Goal: Task Accomplishment & Management: Manage account settings

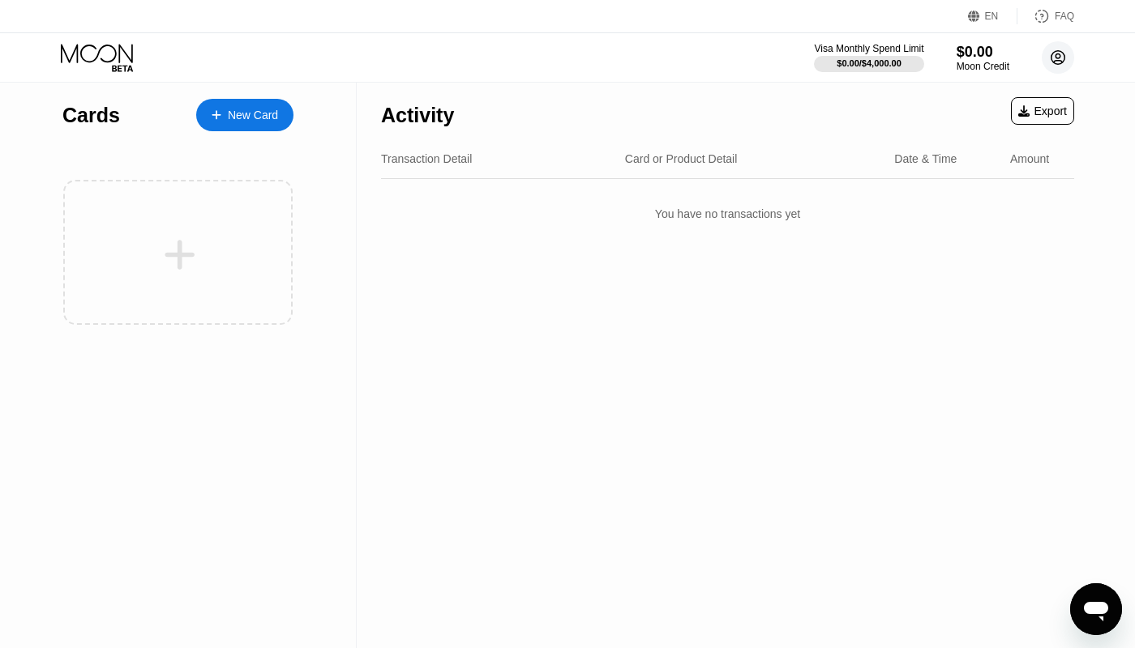
click at [1056, 55] on icon at bounding box center [1058, 57] width 9 height 9
click at [1059, 58] on circle at bounding box center [1057, 57] width 32 height 32
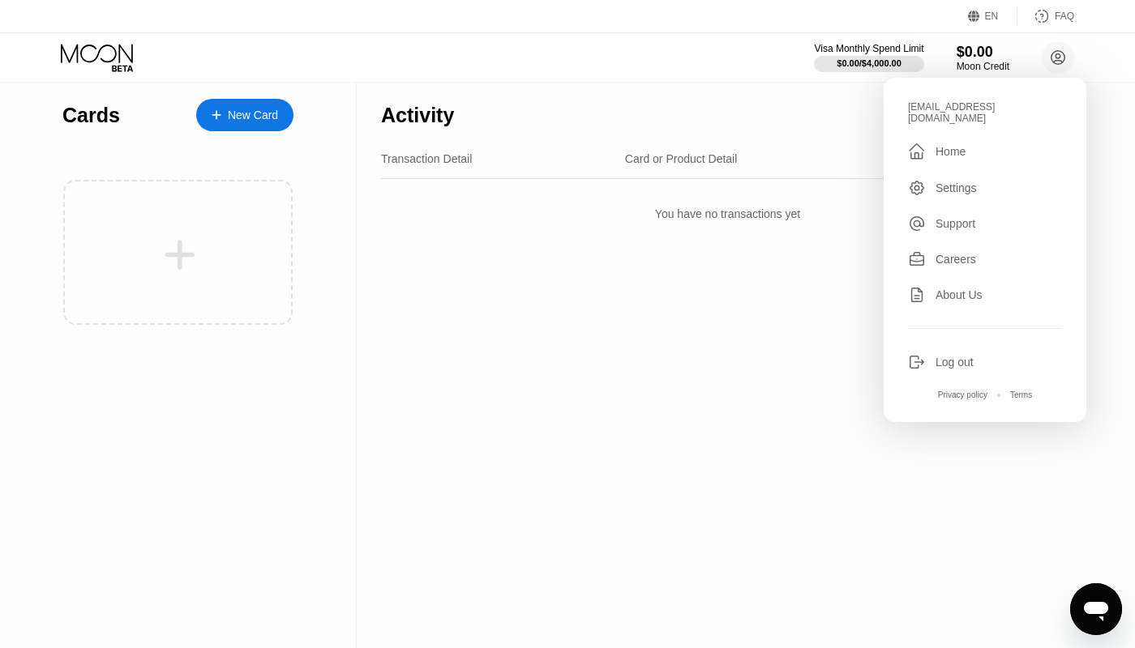
click at [952, 366] on div "Log out" at bounding box center [954, 362] width 38 height 13
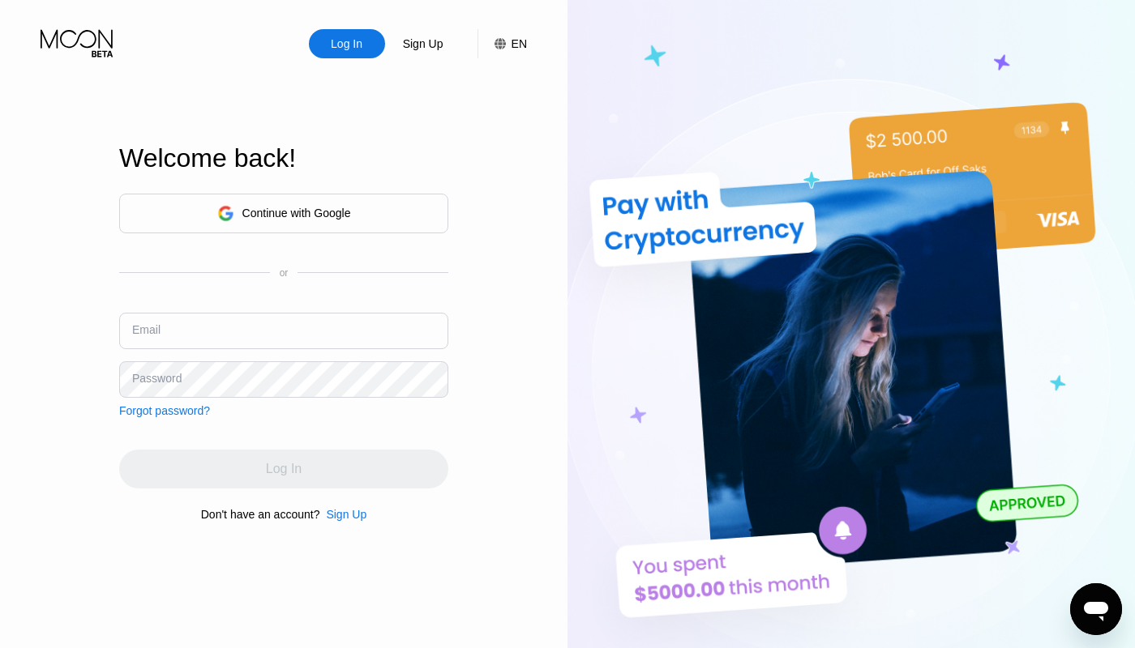
click at [316, 330] on input "text" at bounding box center [283, 331] width 329 height 36
paste input "[EMAIL_ADDRESS][DOMAIN_NAME]"
type input "[EMAIL_ADDRESS][DOMAIN_NAME]"
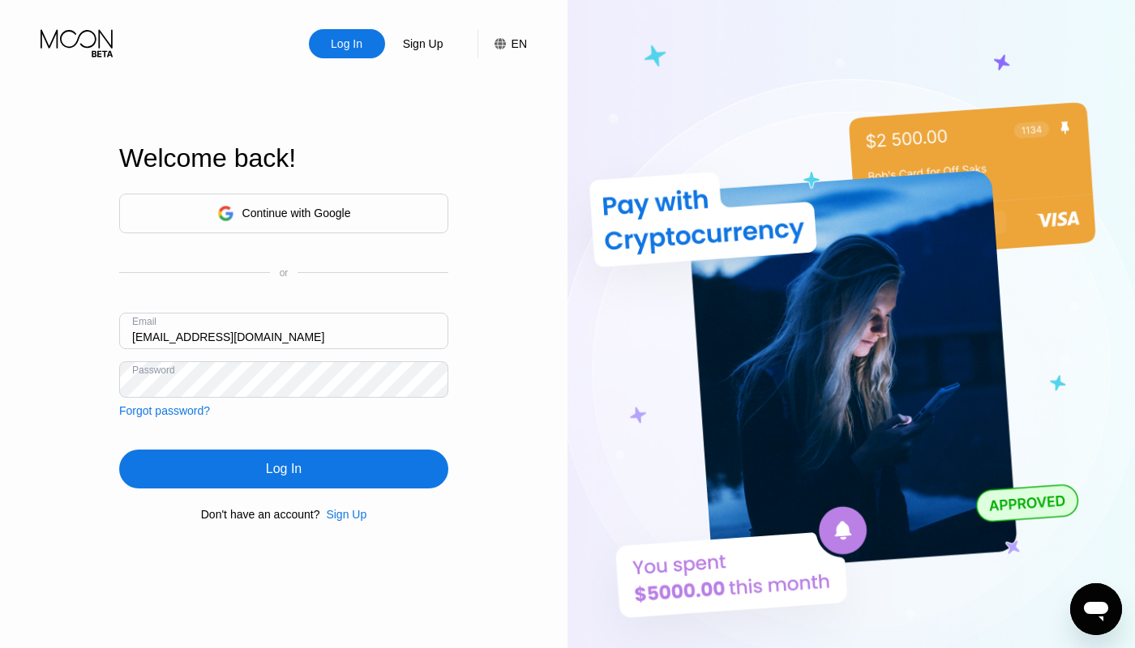
click at [302, 464] on div "Log In" at bounding box center [284, 469] width 36 height 16
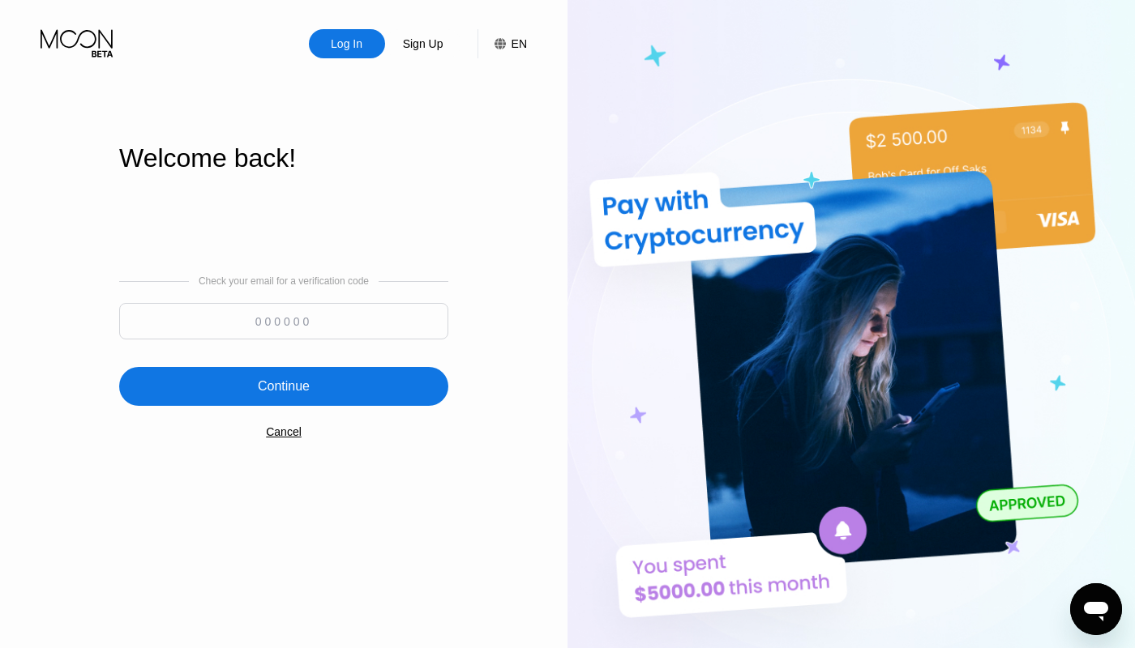
click at [282, 319] on input at bounding box center [283, 321] width 329 height 36
paste input "497613"
type input "497613"
click at [320, 384] on div "Continue" at bounding box center [283, 386] width 329 height 39
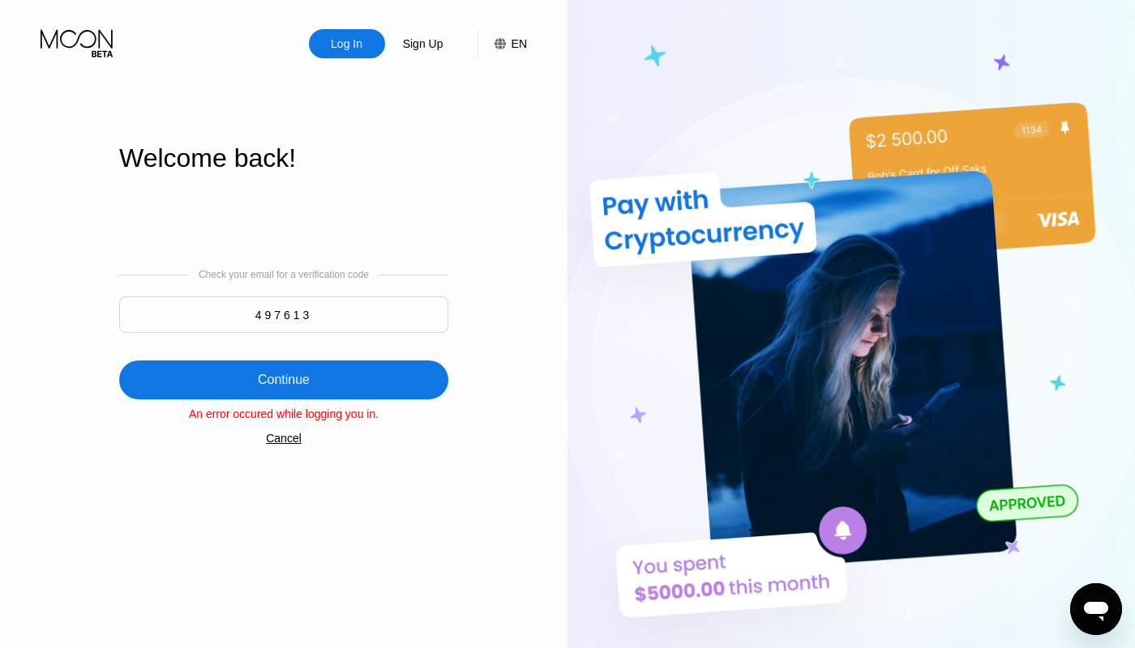
click at [382, 374] on div "Continue" at bounding box center [283, 380] width 329 height 39
click at [395, 369] on div "Continue" at bounding box center [283, 380] width 329 height 39
click at [361, 310] on input "497613" at bounding box center [283, 315] width 329 height 36
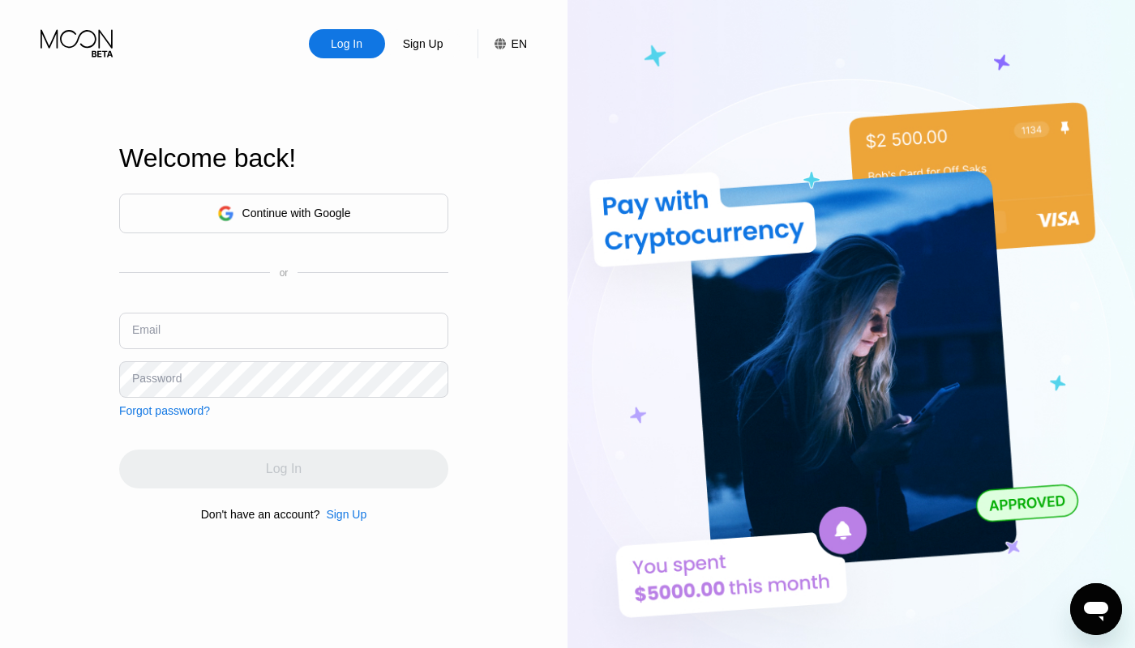
click at [240, 340] on input "text" at bounding box center [283, 331] width 329 height 36
paste input "[EMAIL_ADDRESS][DOMAIN_NAME]"
type input "[EMAIL_ADDRESS][DOMAIN_NAME]"
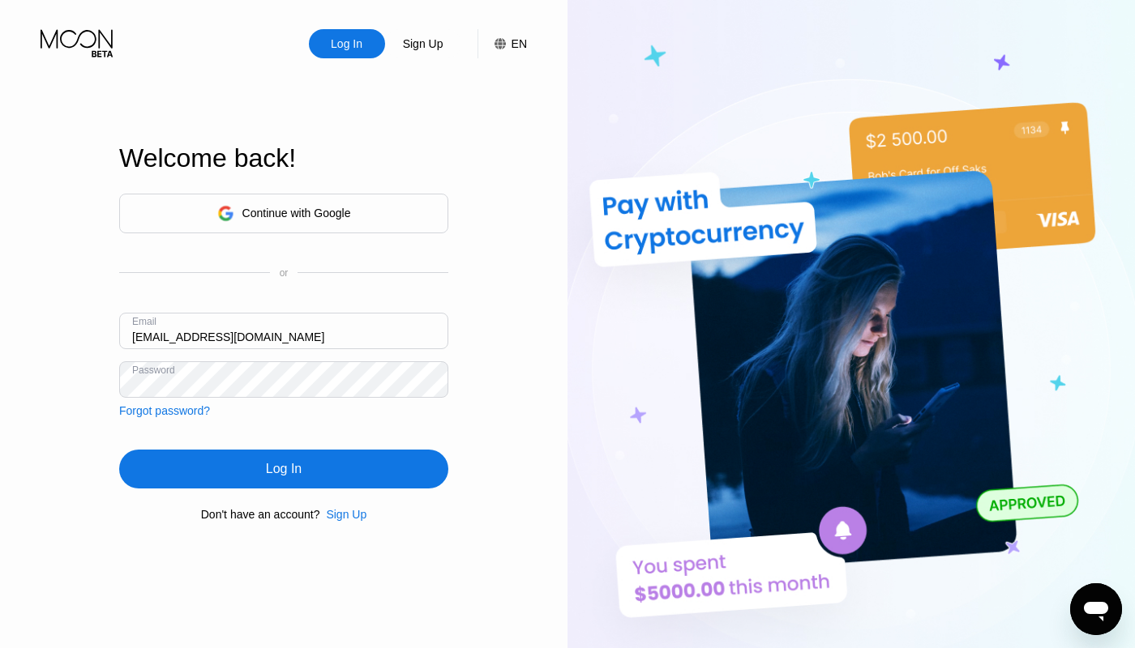
click at [301, 468] on div "Log In" at bounding box center [284, 469] width 36 height 16
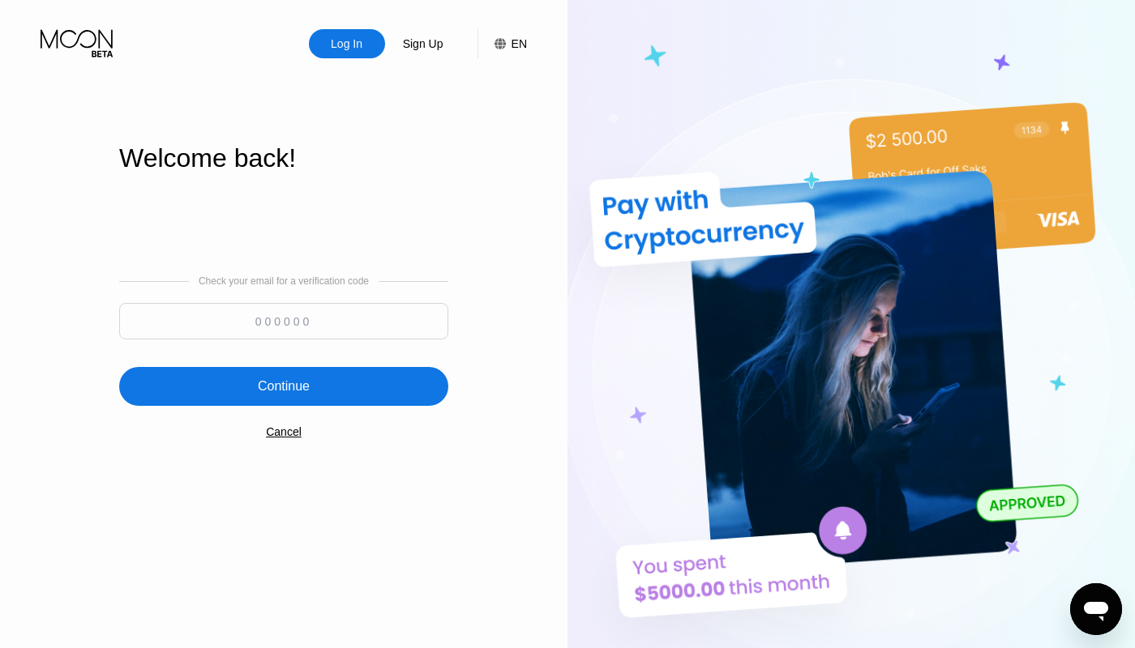
click at [338, 327] on input at bounding box center [283, 321] width 329 height 36
paste input "839779"
type input "839779"
click at [352, 396] on div "Continue" at bounding box center [283, 386] width 329 height 39
